Goal: Transaction & Acquisition: Book appointment/travel/reservation

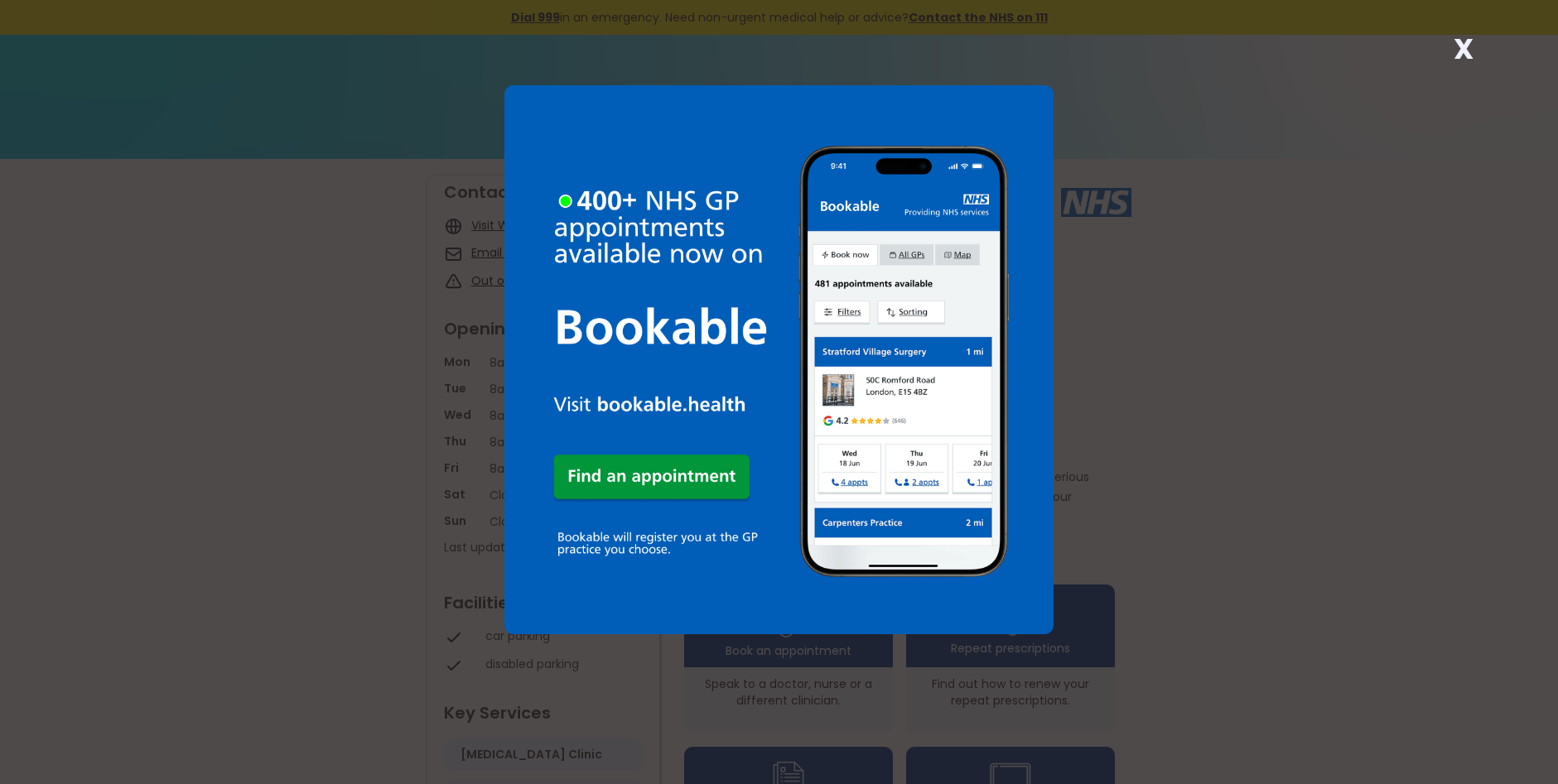
click at [1468, 50] on strong "X" at bounding box center [1463, 49] width 20 height 40
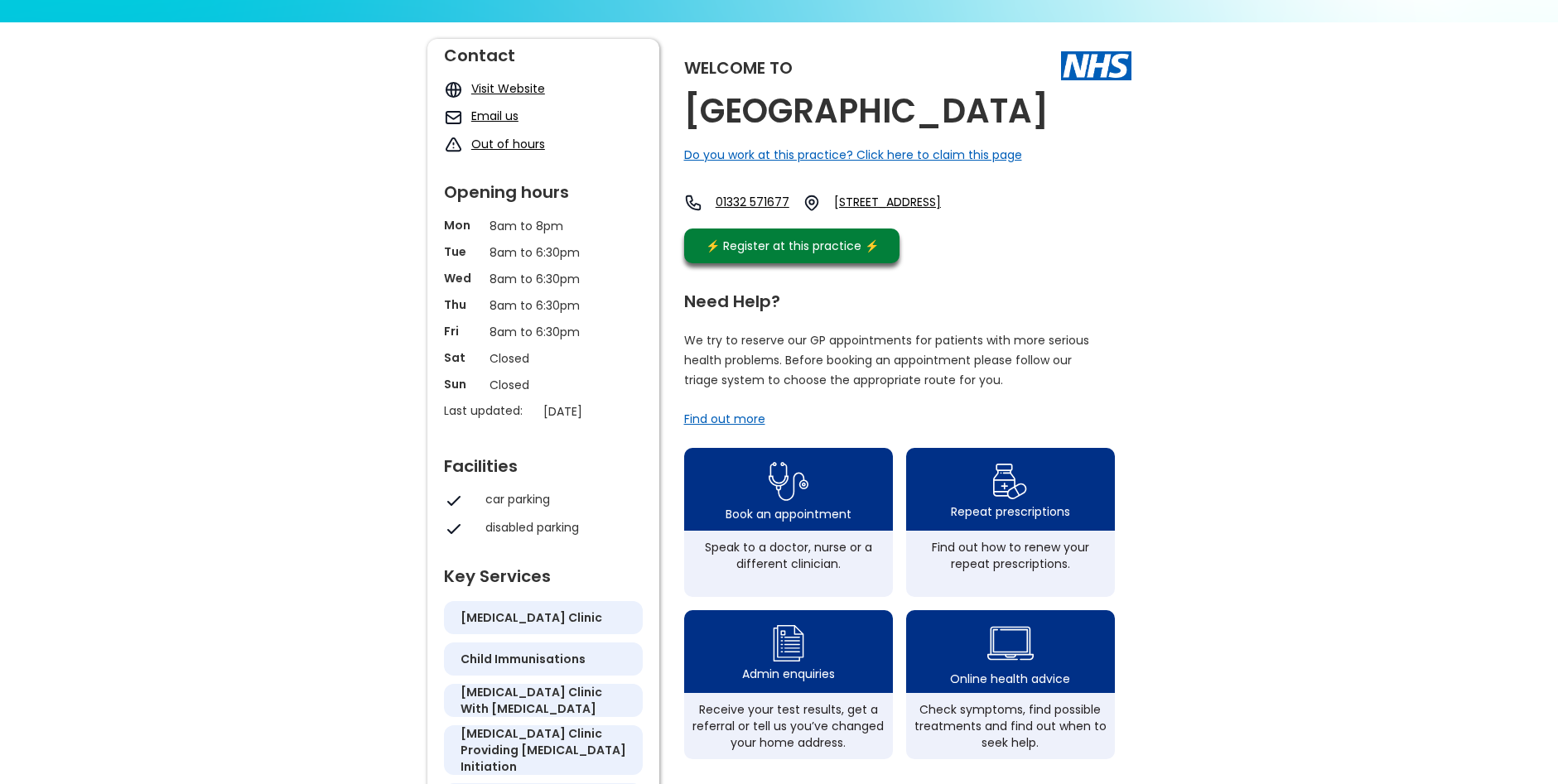
scroll to position [166, 0]
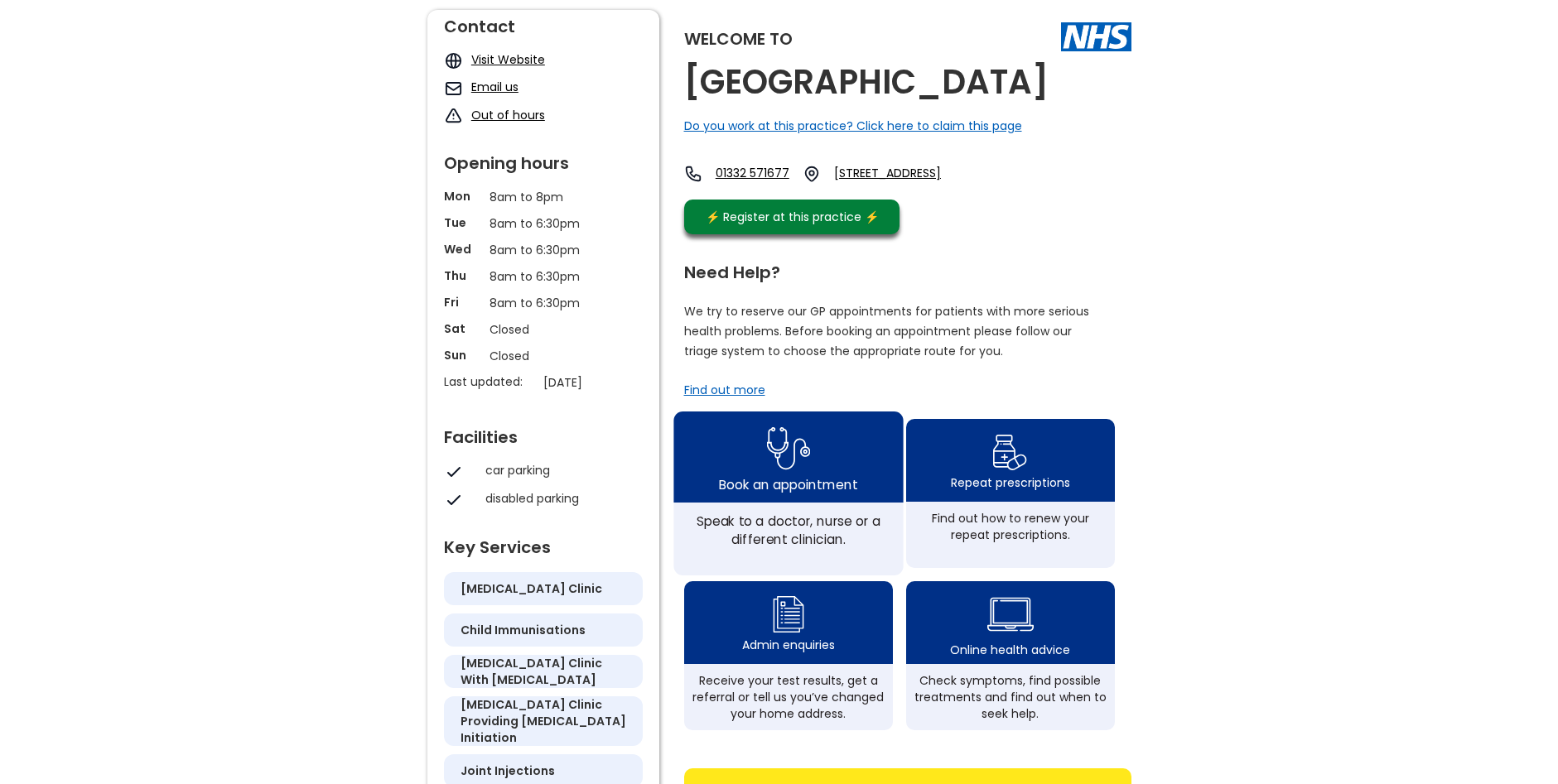
click at [766, 493] on div "Book an appointment" at bounding box center [788, 484] width 138 height 18
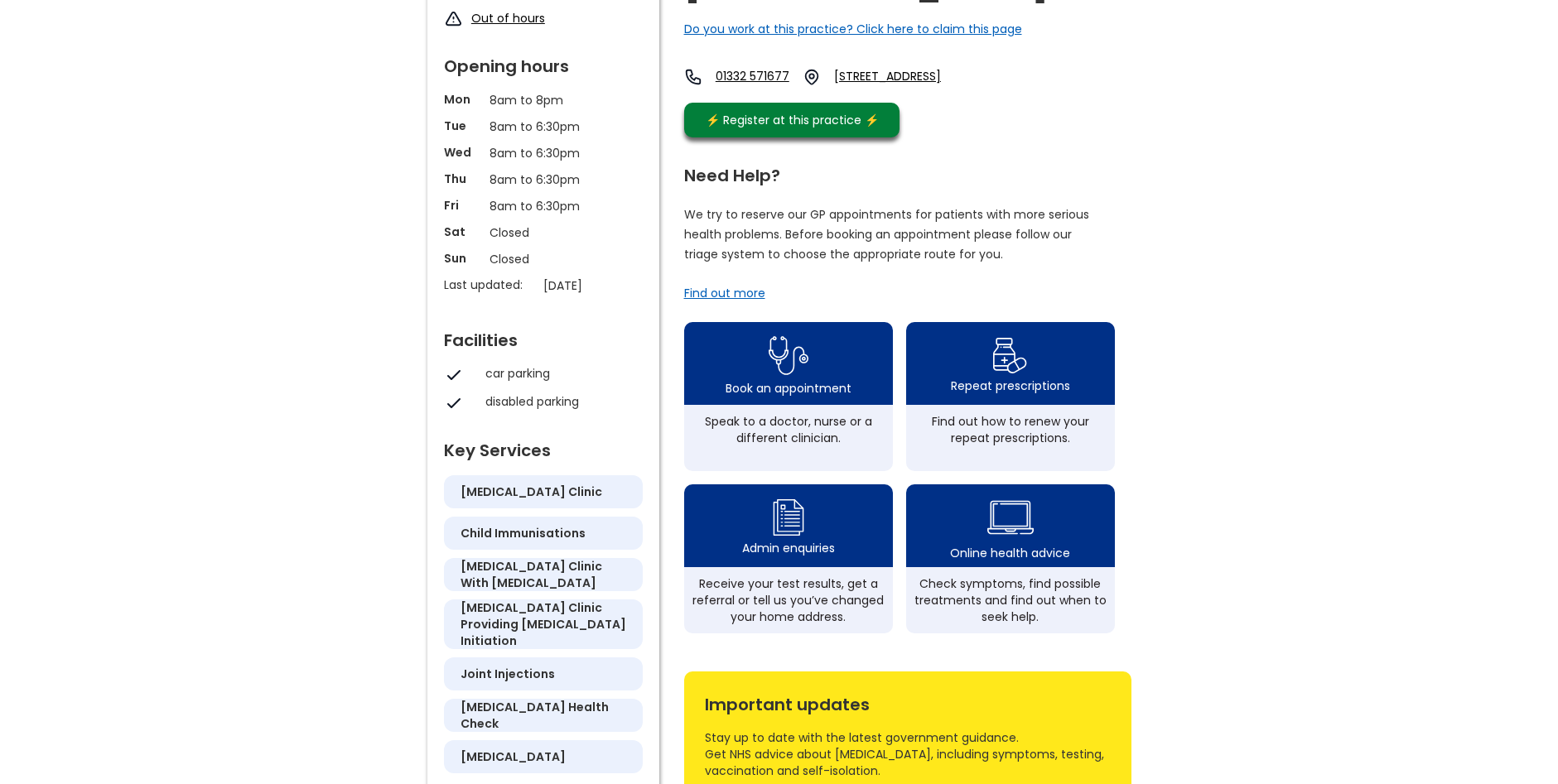
scroll to position [331, 0]
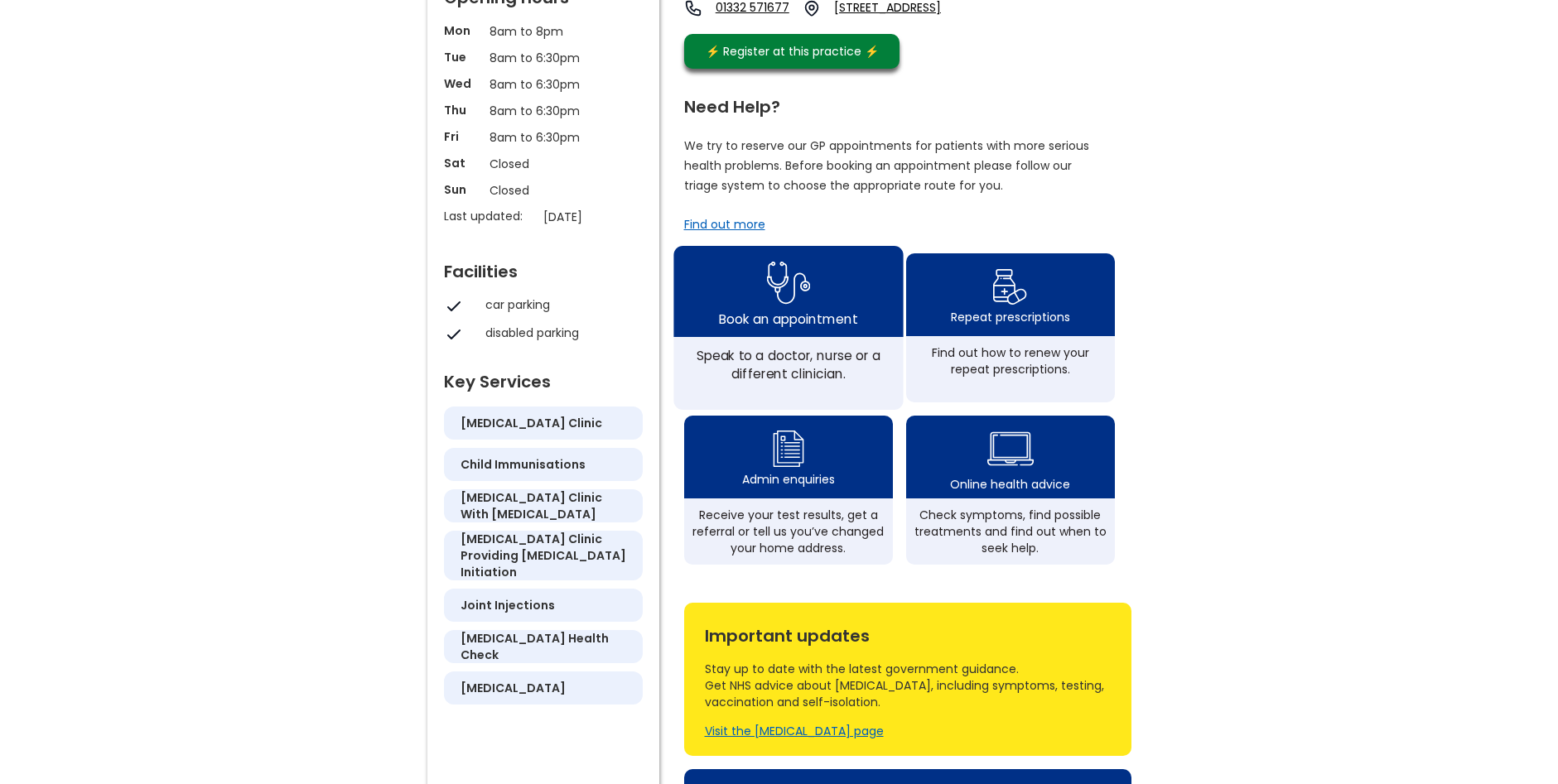
click at [779, 310] on img at bounding box center [788, 282] width 44 height 54
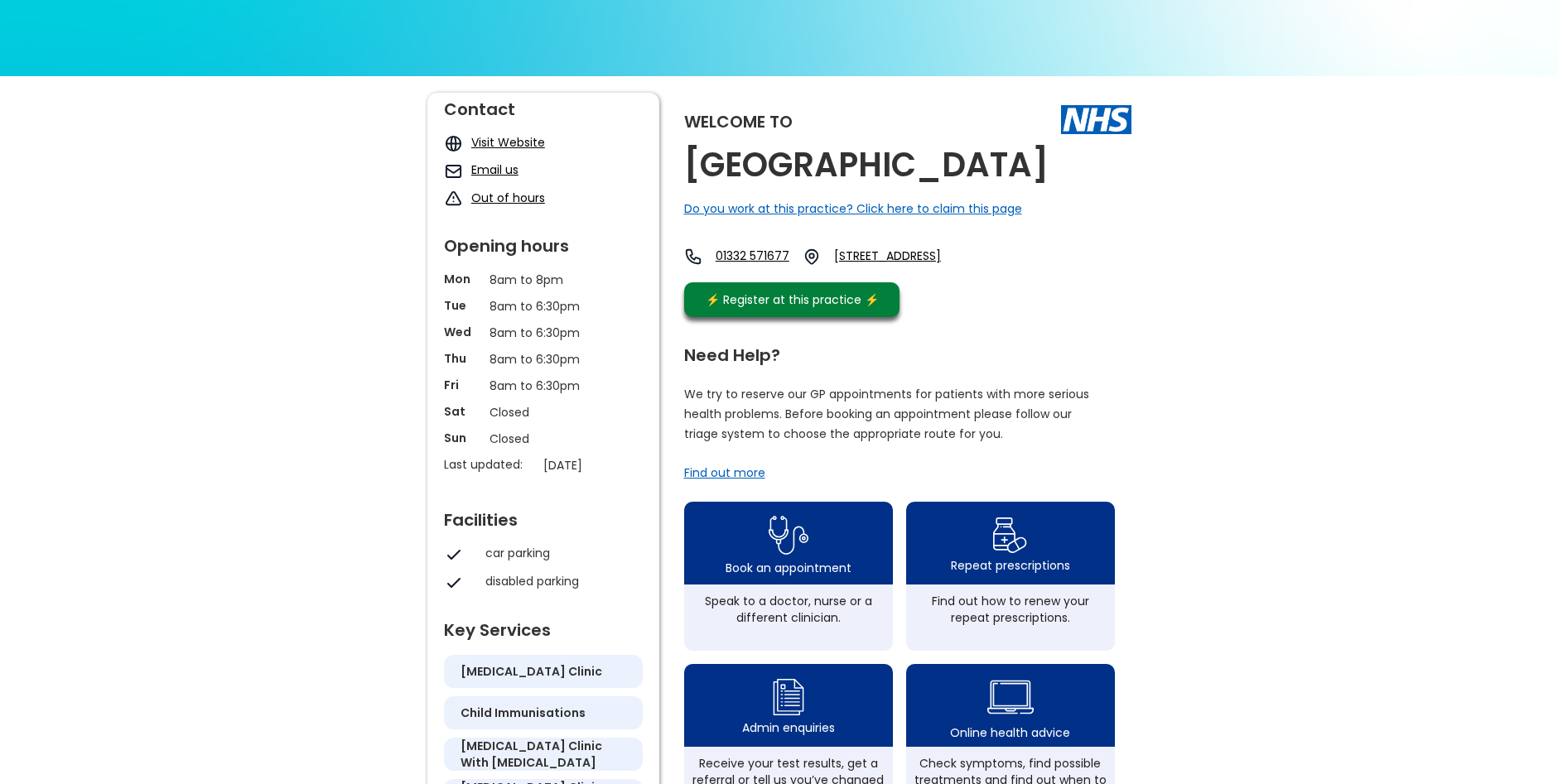
scroll to position [0, 0]
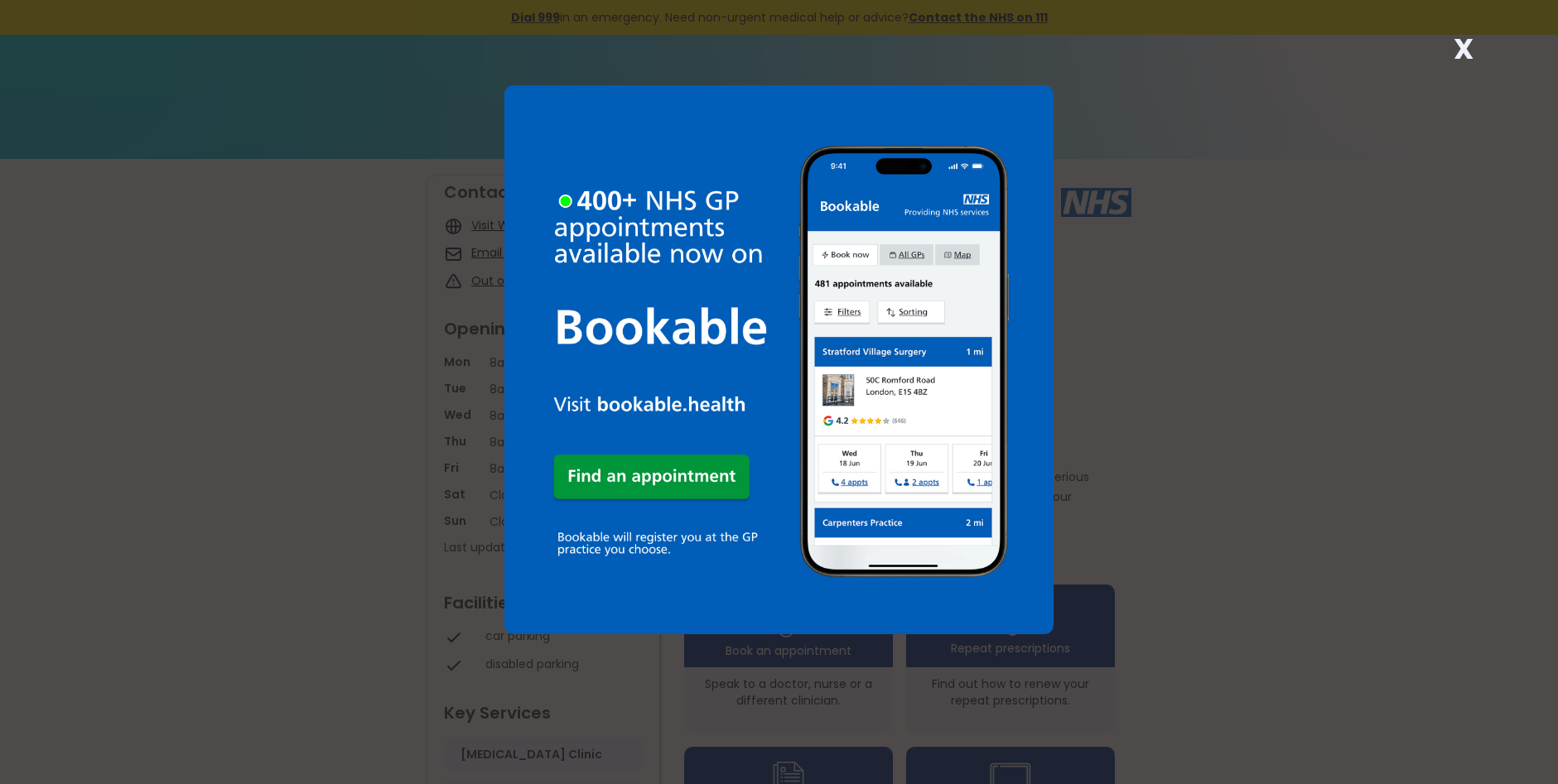
click at [1460, 45] on strong "X" at bounding box center [1463, 49] width 20 height 40
